Goal: Information Seeking & Learning: Learn about a topic

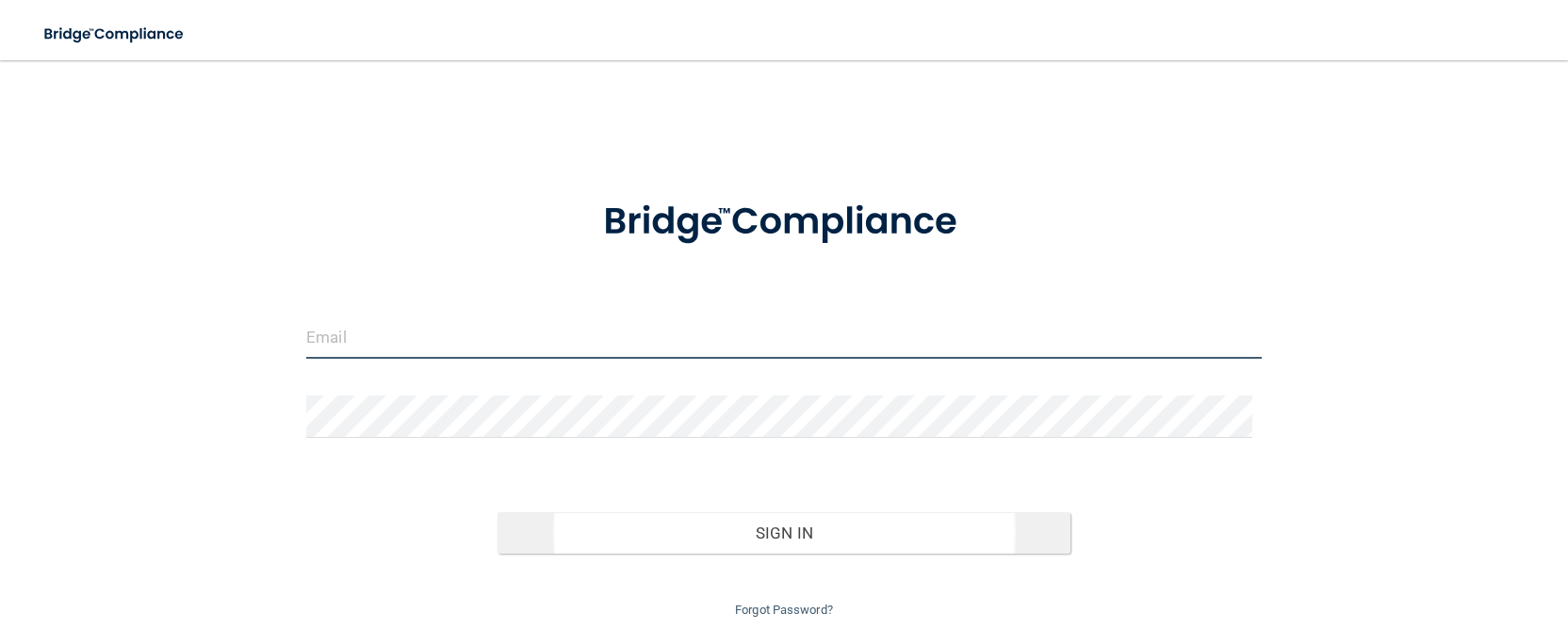
type input "[EMAIL_ADDRESS][DOMAIN_NAME]"
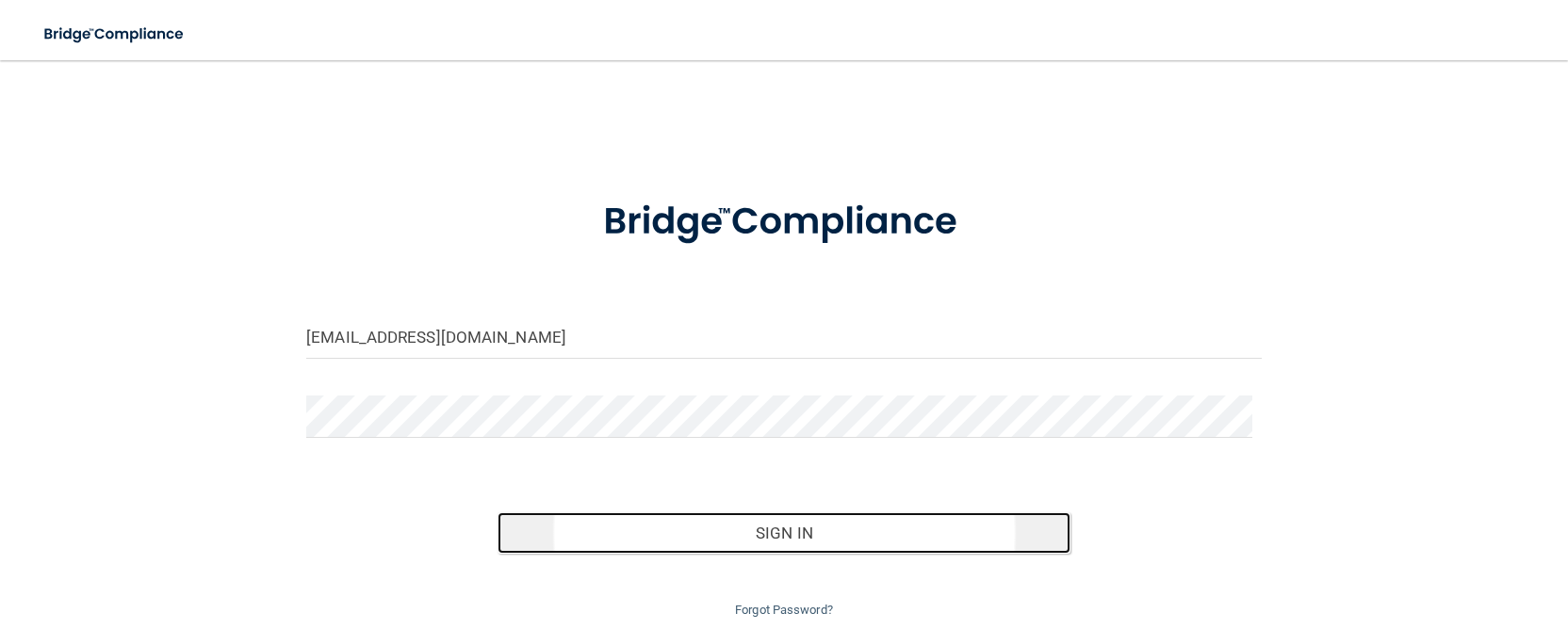
click at [759, 522] on button "Sign In" at bounding box center [784, 532] width 573 height 42
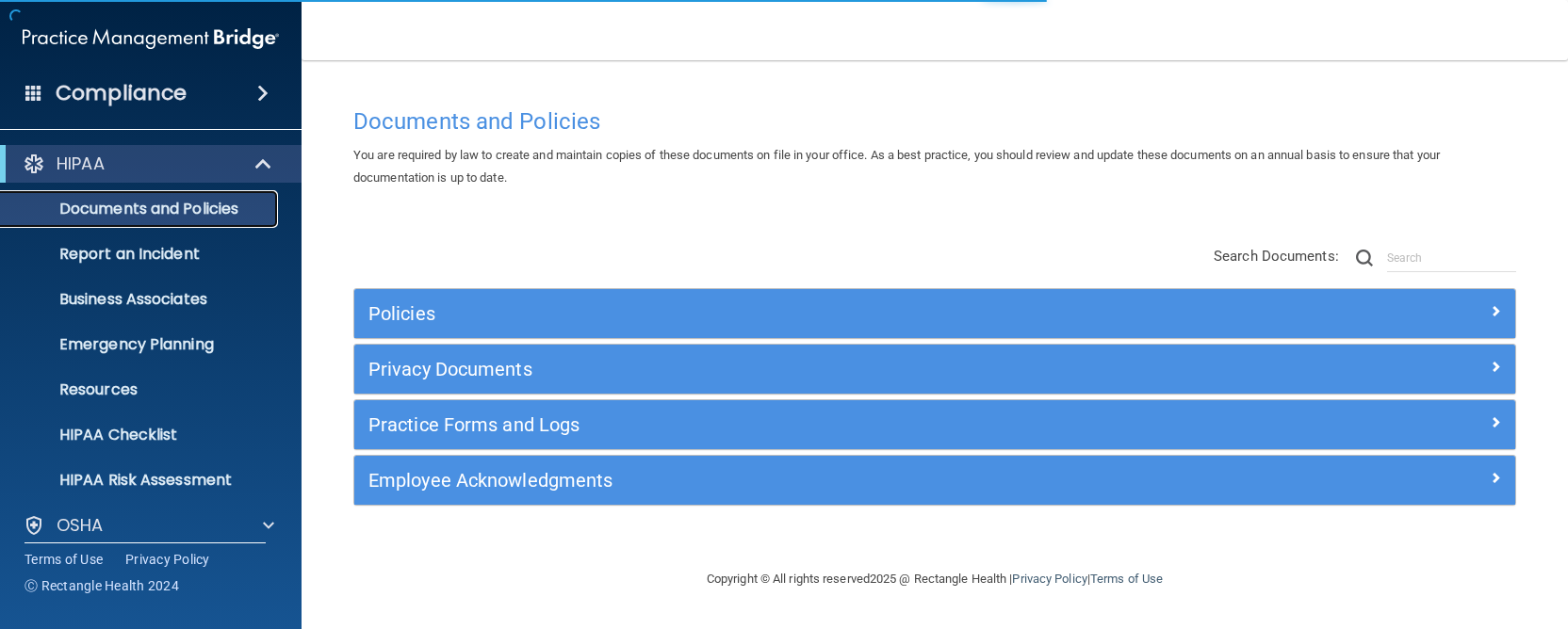
click at [132, 204] on p "Documents and Policies" at bounding box center [141, 209] width 257 height 18
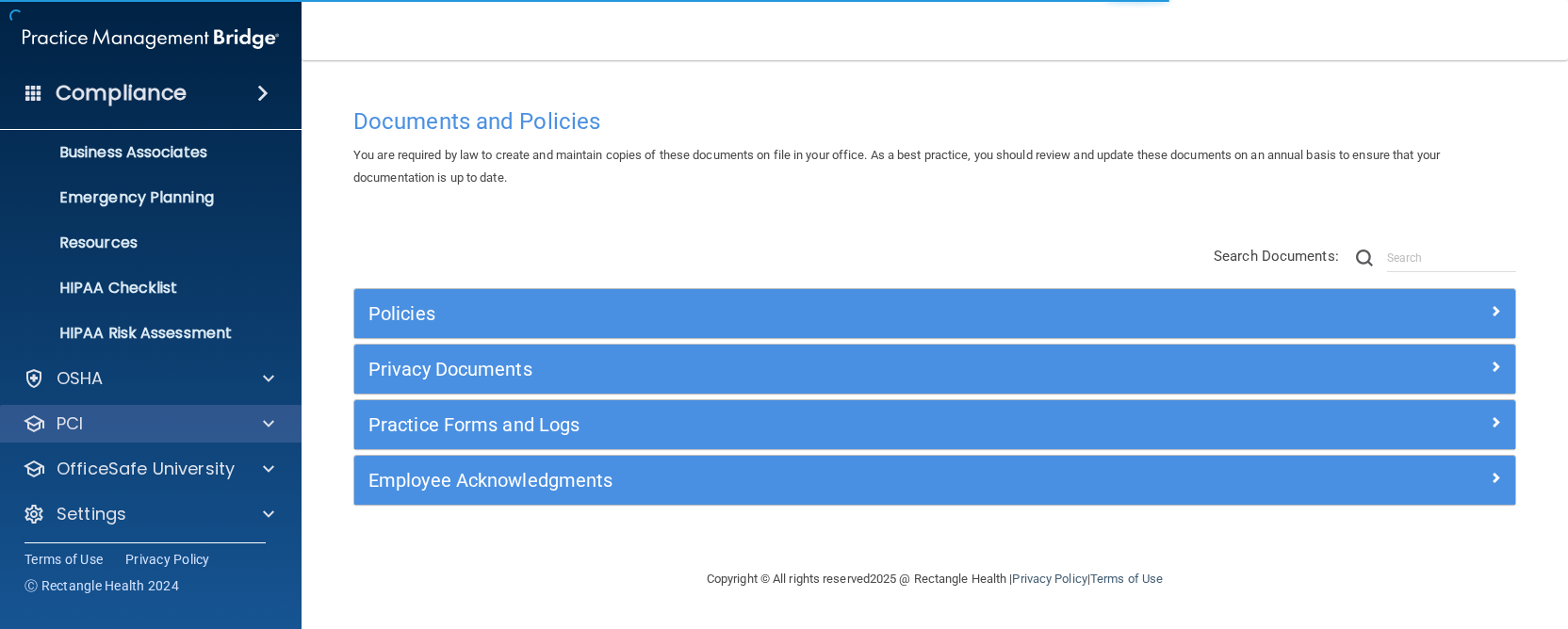
scroll to position [153, 0]
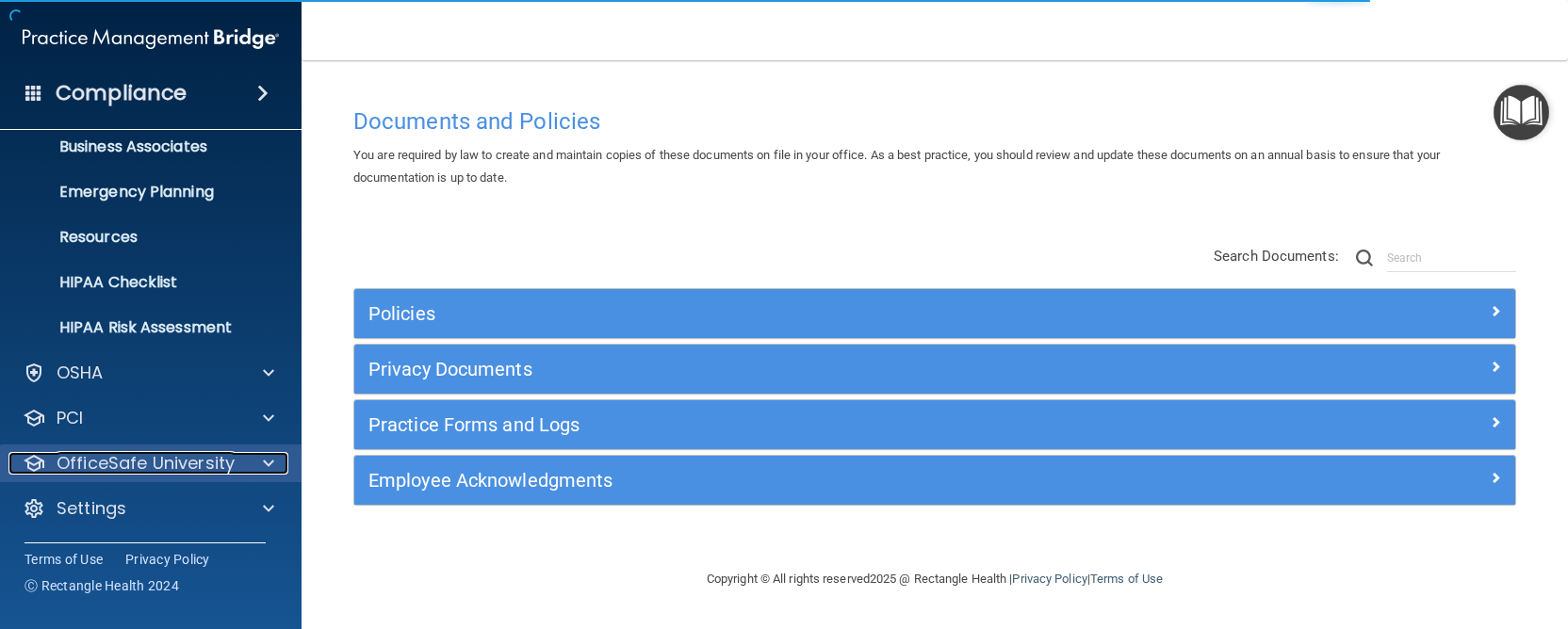
click at [180, 461] on p "OfficeSafe University" at bounding box center [145, 463] width 178 height 22
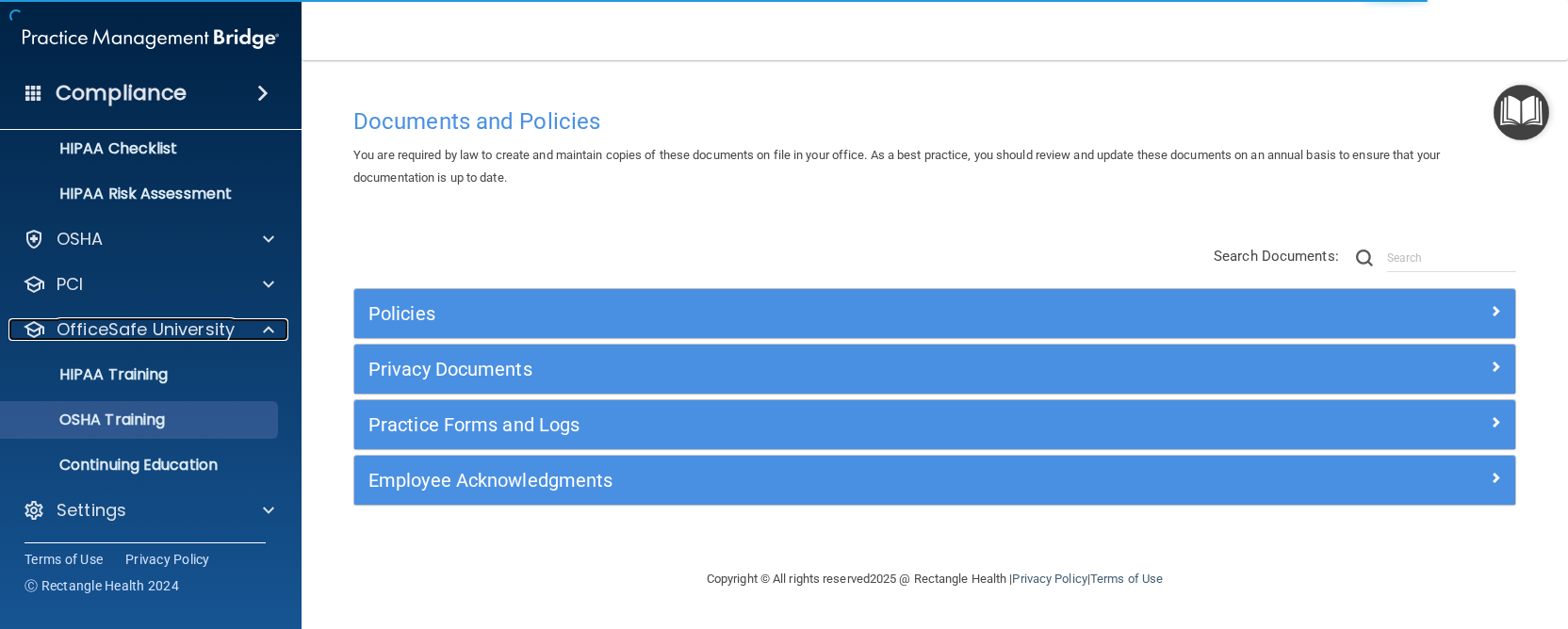
scroll to position [288, 0]
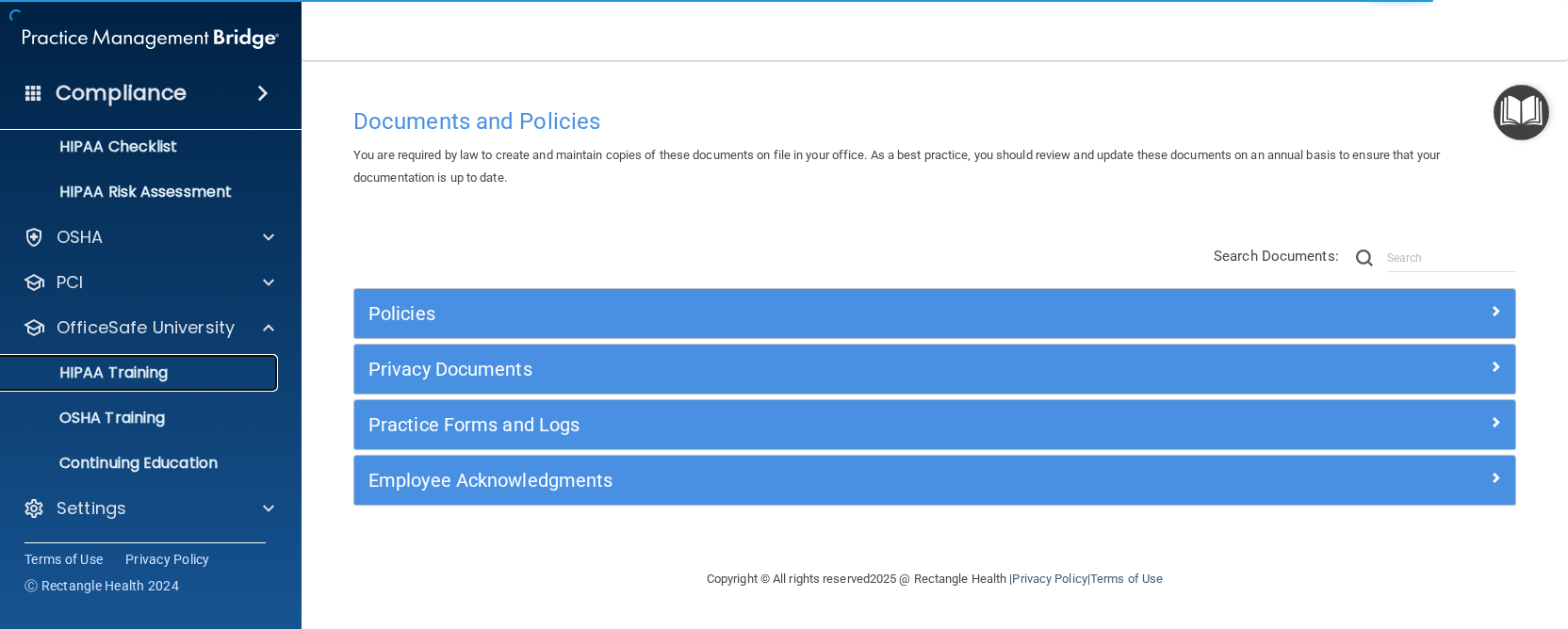
click at [137, 371] on p "HIPAA Training" at bounding box center [90, 372] width 156 height 18
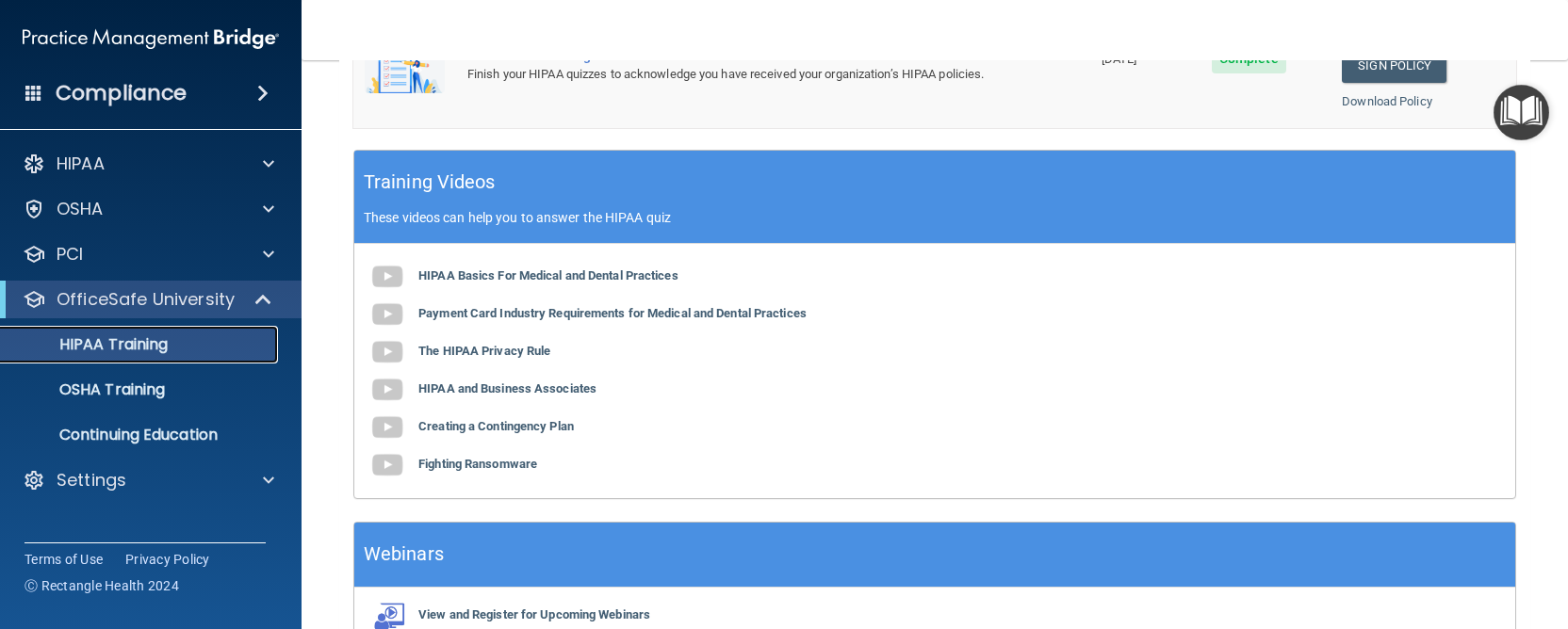
scroll to position [565, 0]
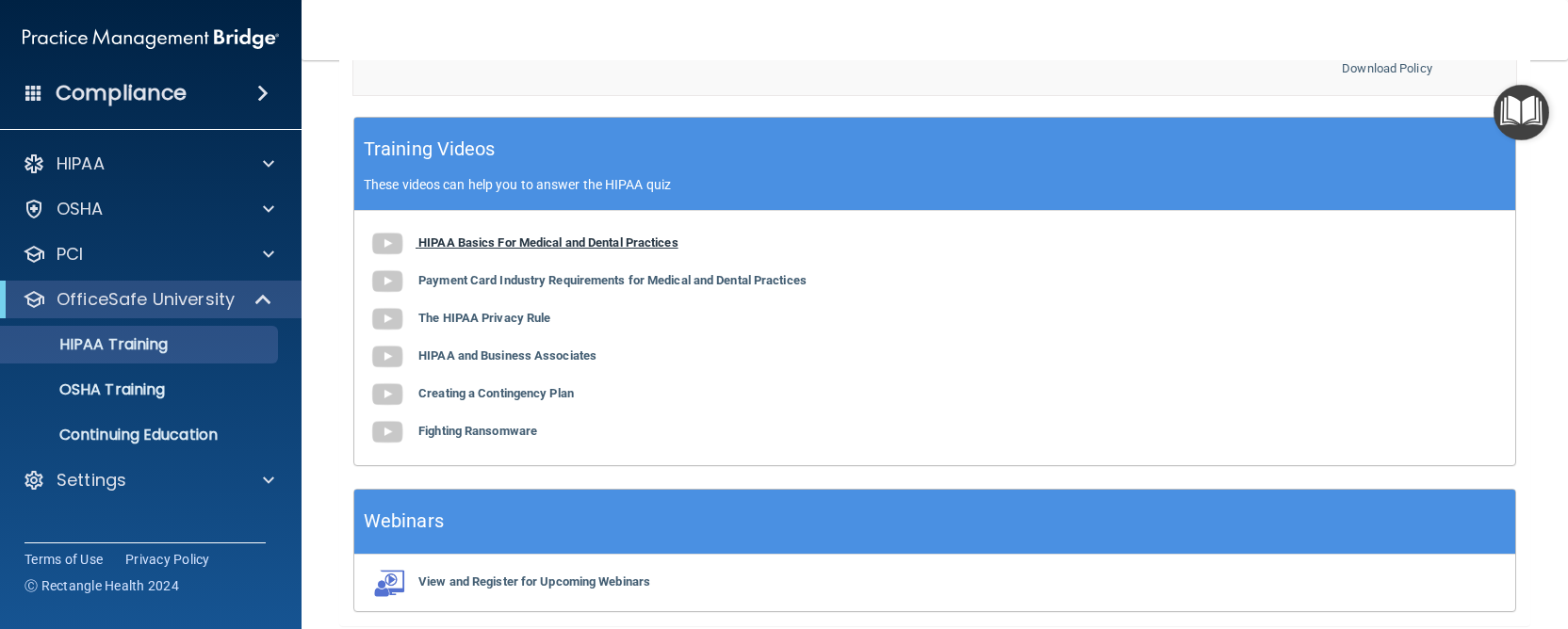
click at [379, 246] on img at bounding box center [387, 243] width 38 height 38
